Goal: Submit feedback/report problem

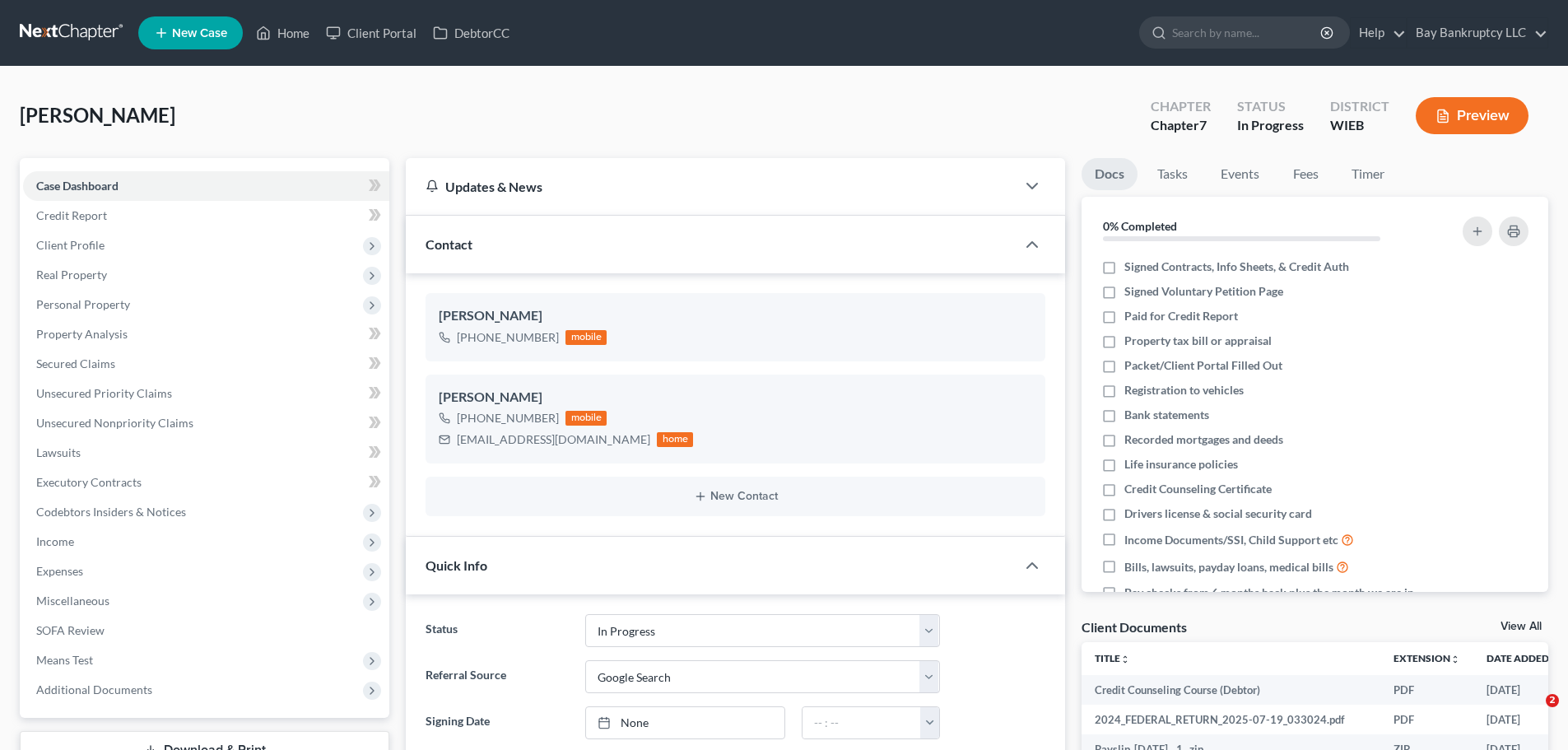
select select "3"
select select "4"
select select "0"
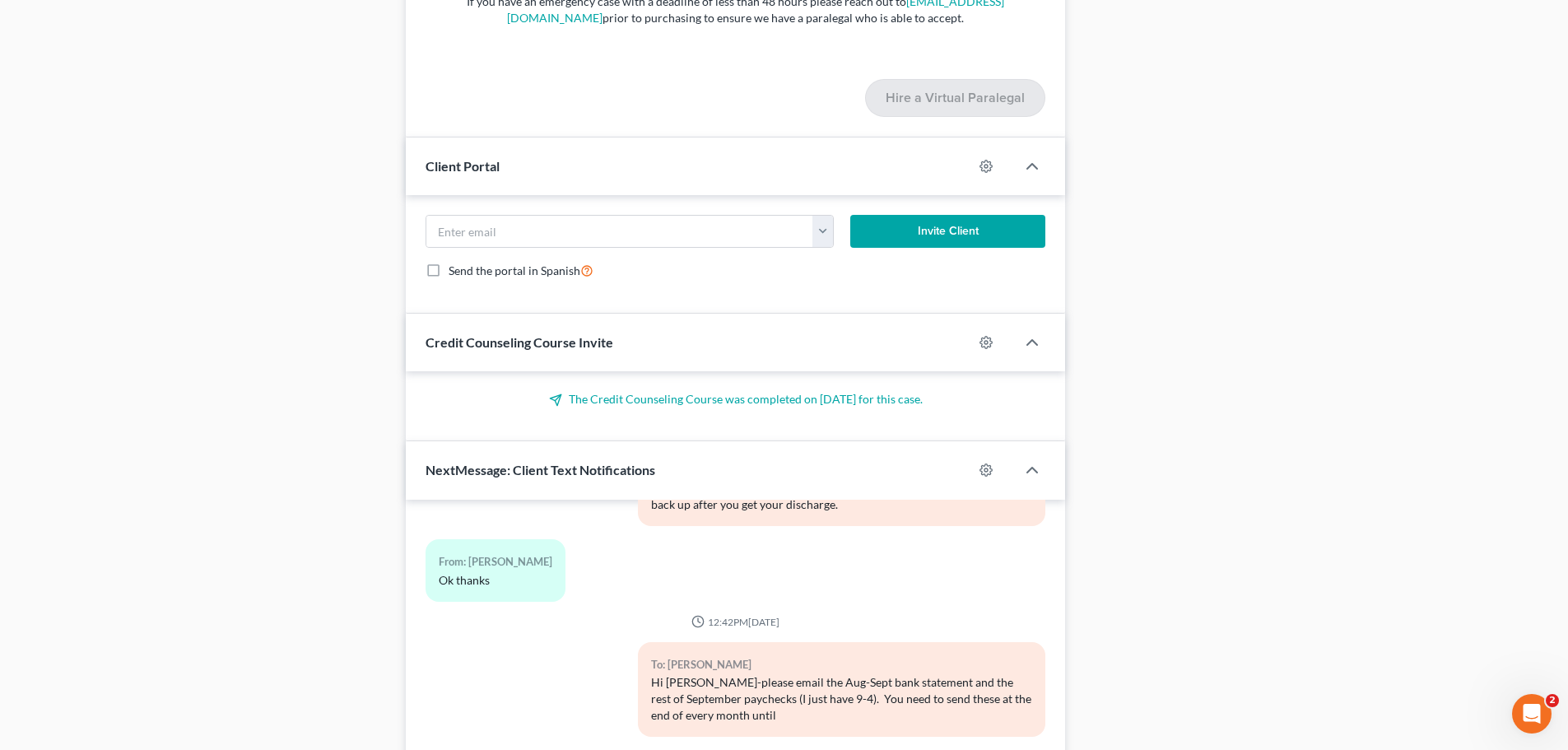
scroll to position [2157, 0]
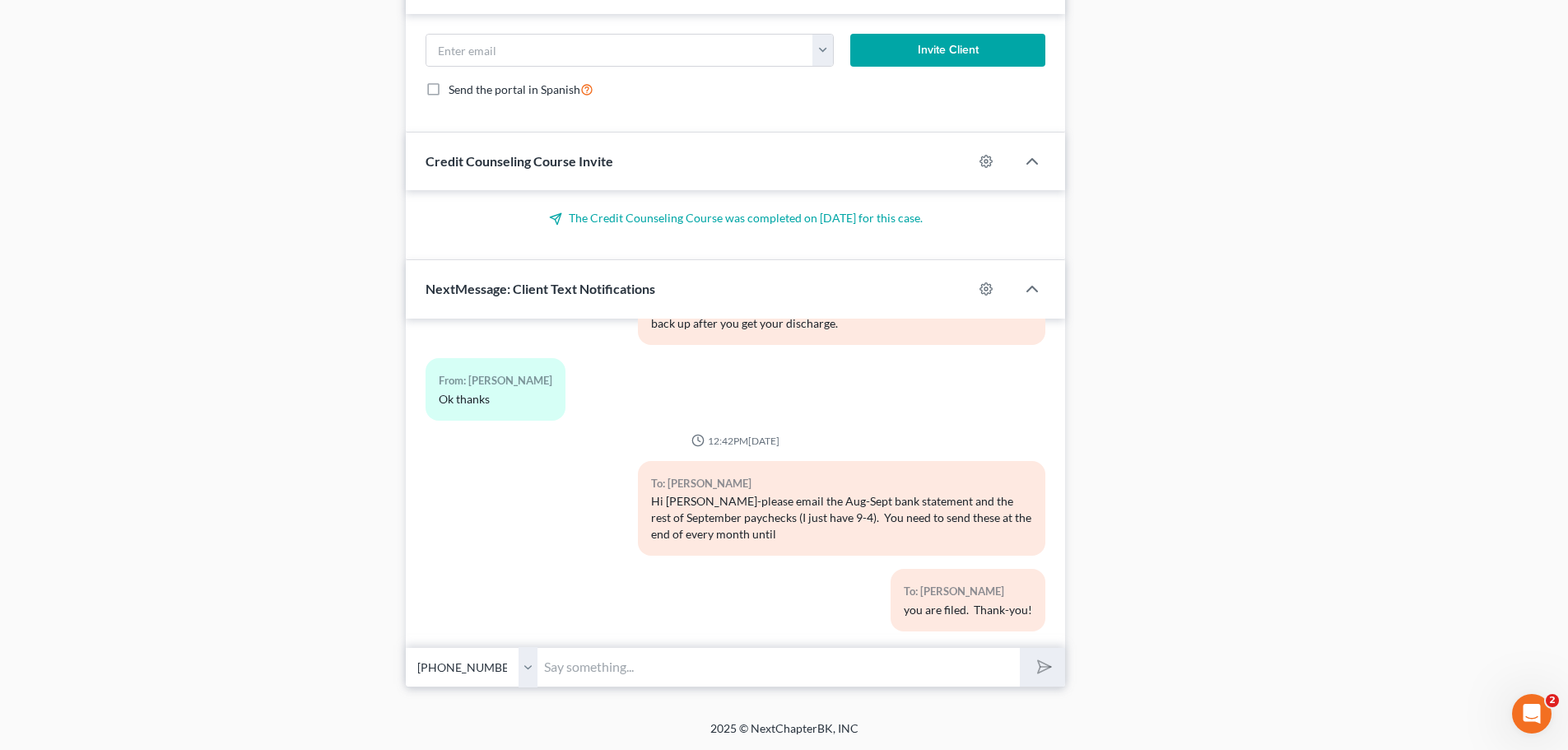
click at [735, 667] on input "text" at bounding box center [779, 667] width 483 height 40
type input "n"
click at [830, 665] on input "never mind, I found them in my email!" at bounding box center [779, 667] width 483 height 40
click at [857, 668] on input "never mind, I found them in my email! Too many emails! thank-you" at bounding box center [779, 667] width 483 height 40
type input "never mind, I found them in my email! Too many emails haha! thank-you"
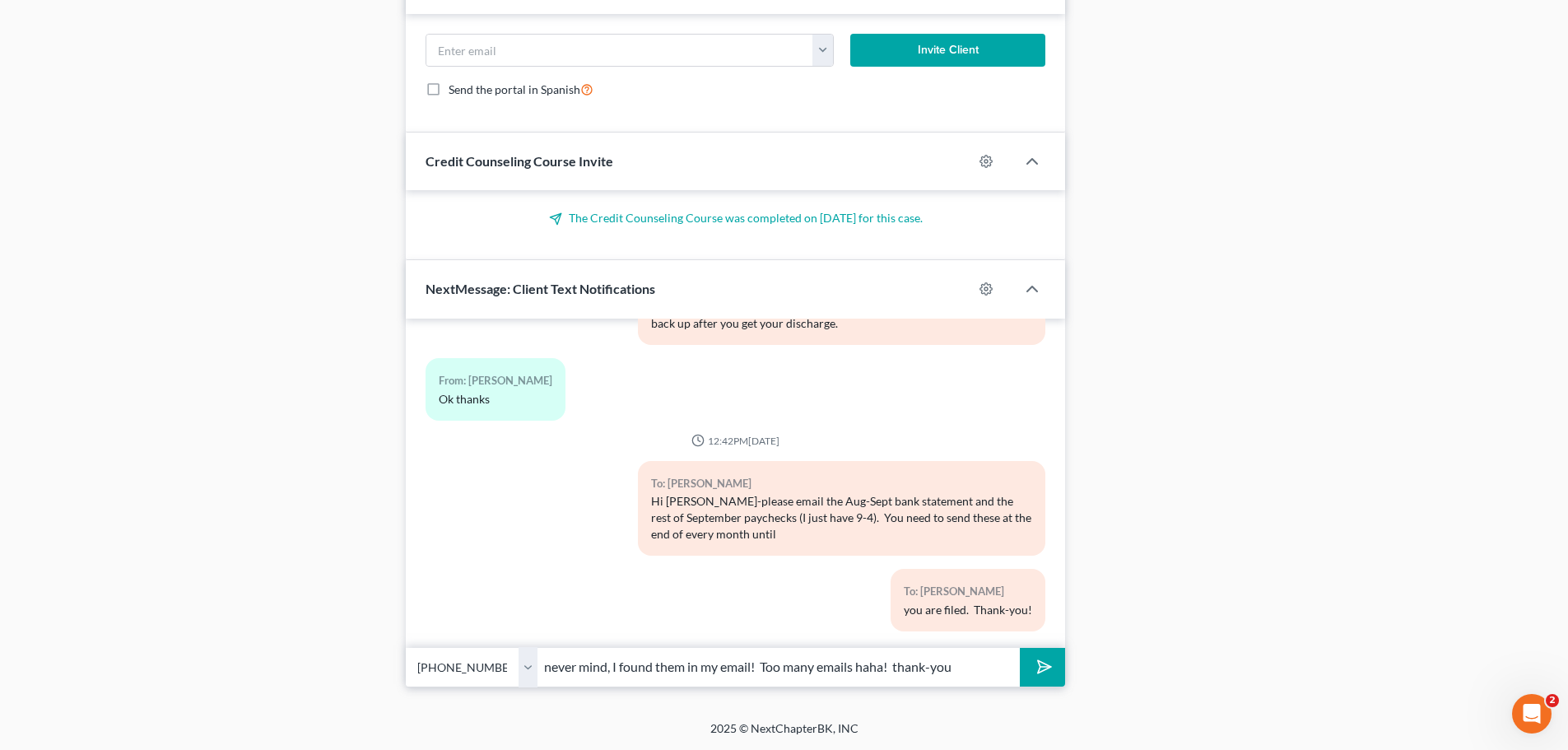
click at [1034, 678] on button "submit" at bounding box center [1042, 667] width 46 height 38
